Goal: Information Seeking & Learning: Find specific fact

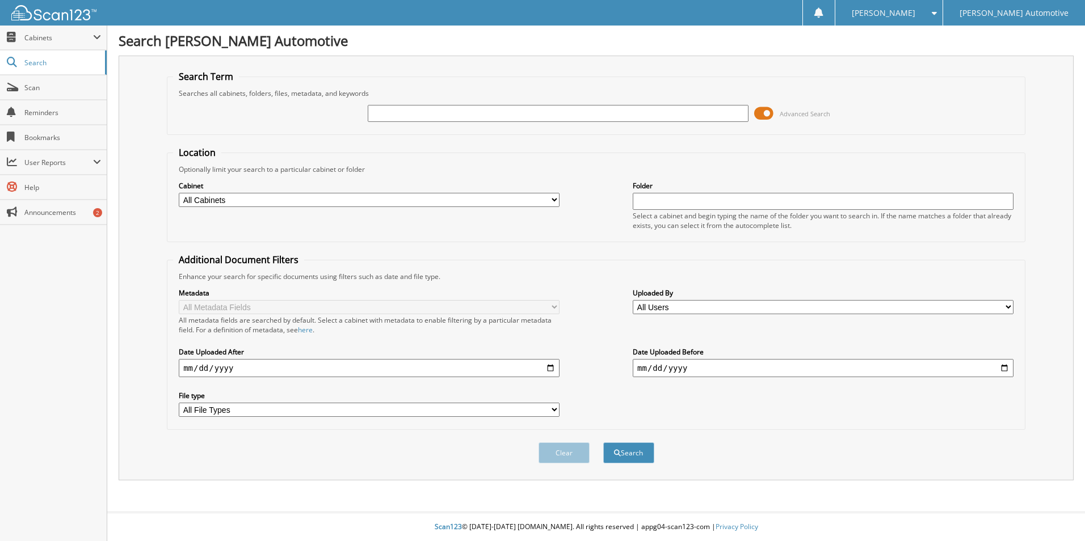
click at [386, 112] on input "text" at bounding box center [558, 113] width 381 height 17
type input "902241"
click at [603, 442] on button "Search" at bounding box center [628, 452] width 51 height 21
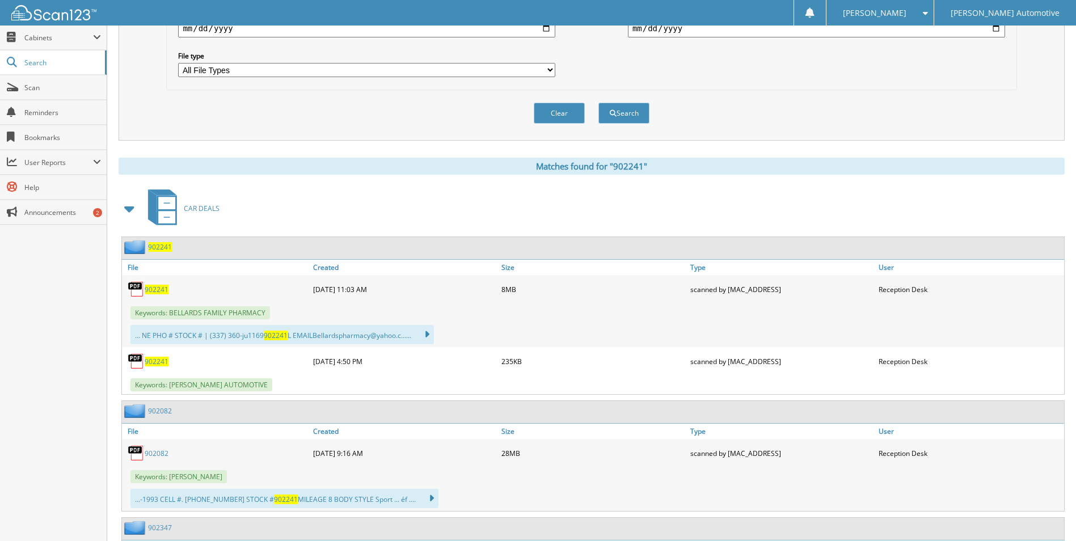
scroll to position [340, 0]
click at [164, 290] on span "902241" at bounding box center [157, 289] width 24 height 10
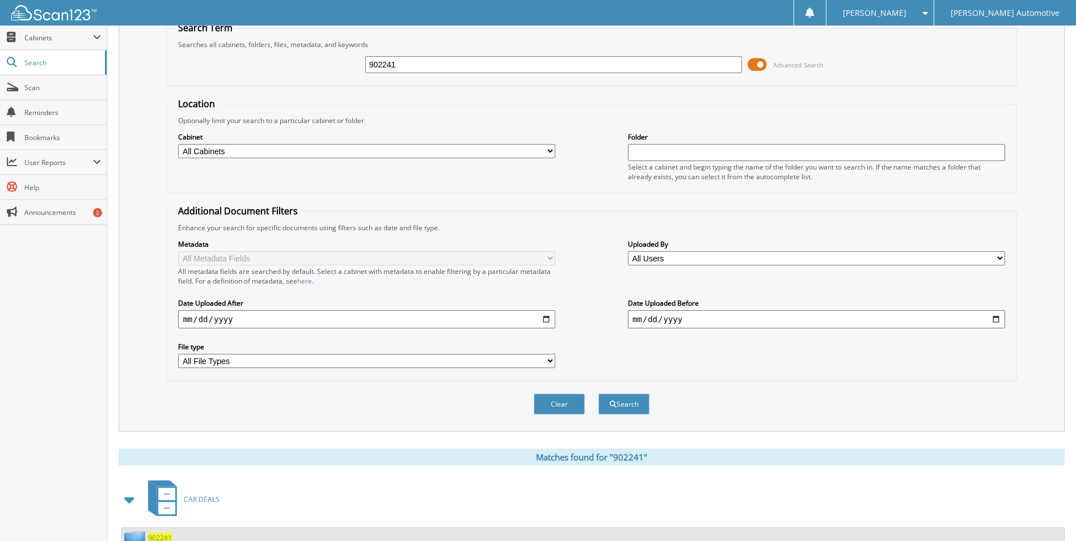
scroll to position [0, 0]
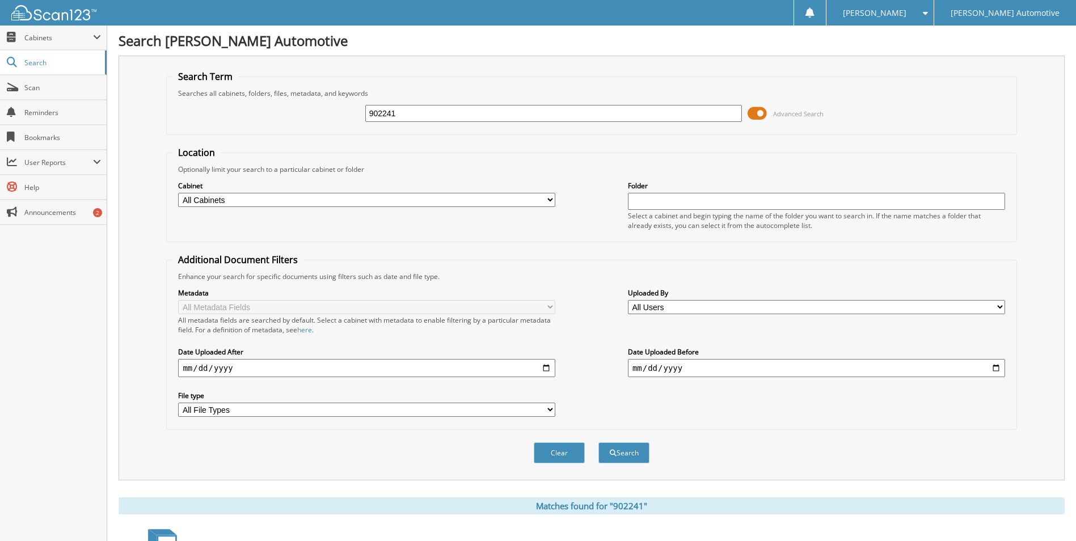
click at [432, 115] on input "902241" at bounding box center [553, 113] width 377 height 17
type input "903201"
click at [598, 442] on button "Search" at bounding box center [623, 452] width 51 height 21
click at [410, 112] on input "903201" at bounding box center [553, 113] width 377 height 17
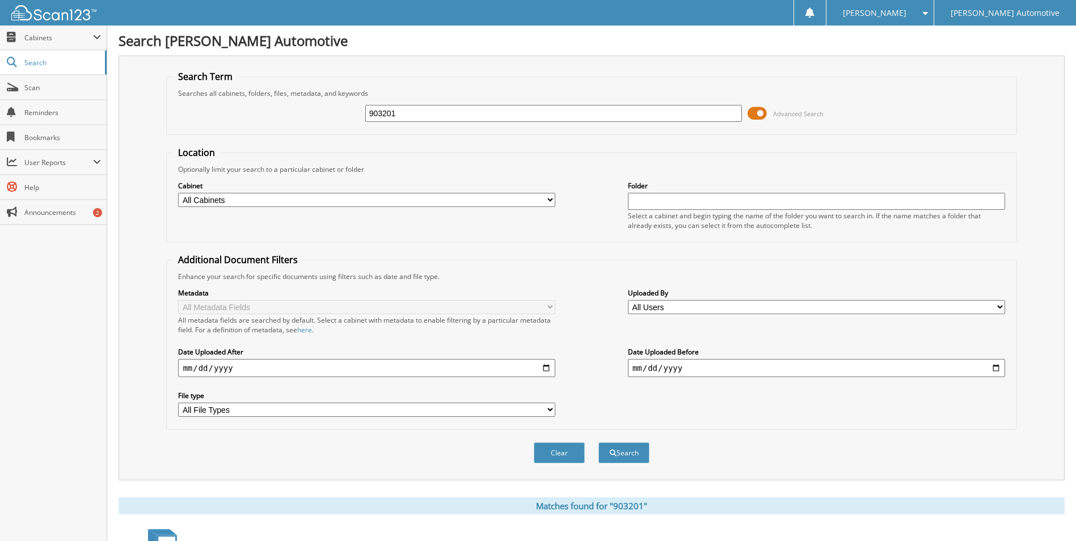
click at [410, 112] on input "903201" at bounding box center [553, 113] width 377 height 17
type input "477223"
click at [598, 442] on button "Search" at bounding box center [623, 452] width 51 height 21
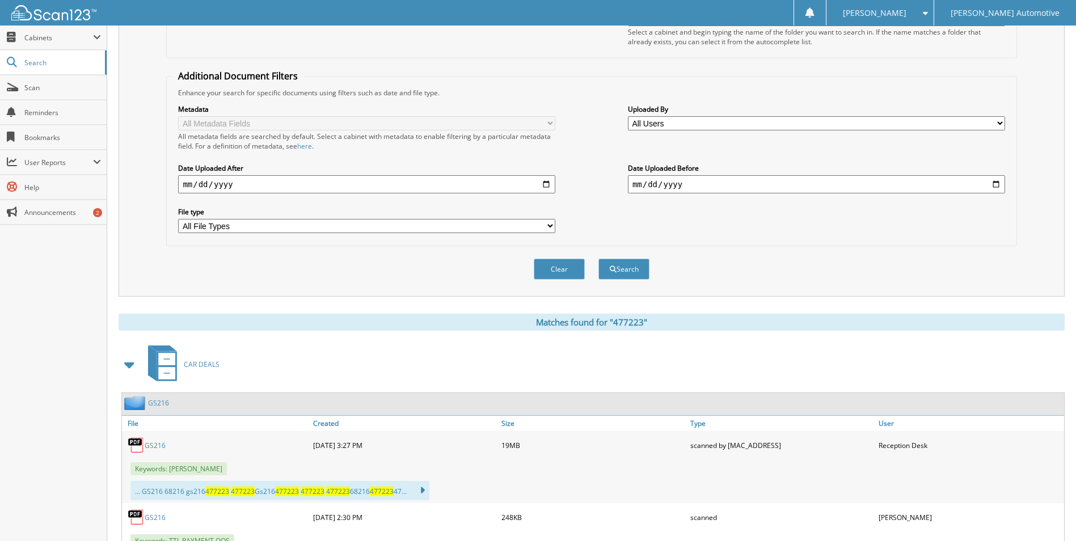
scroll to position [253, 0]
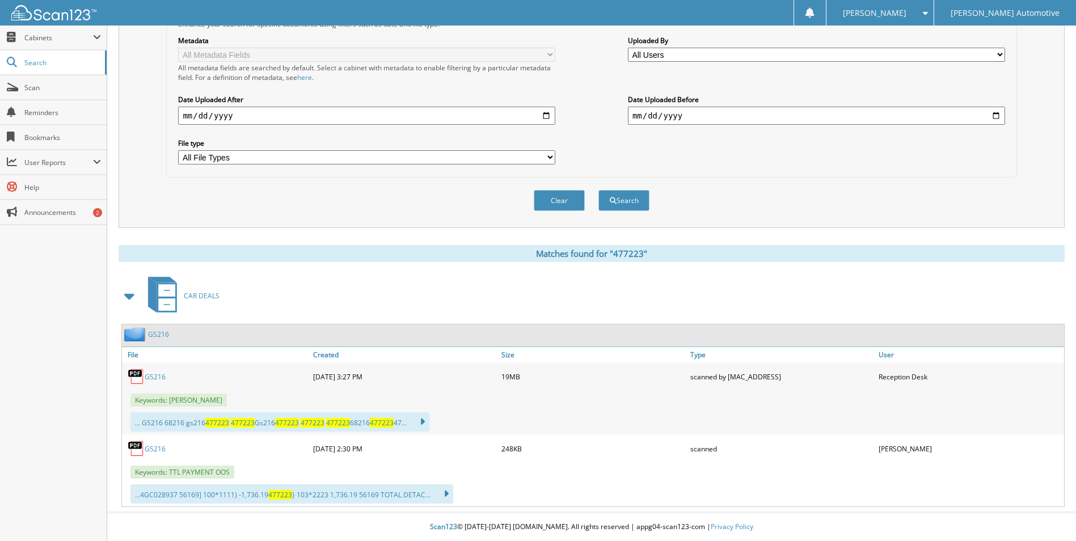
click at [158, 375] on link "GS216" at bounding box center [155, 377] width 21 height 10
click at [928, 16] on div "[PERSON_NAME]" at bounding box center [880, 13] width 96 height 26
click at [934, 59] on link "Logout" at bounding box center [879, 55] width 107 height 20
